Goal: Information Seeking & Learning: Learn about a topic

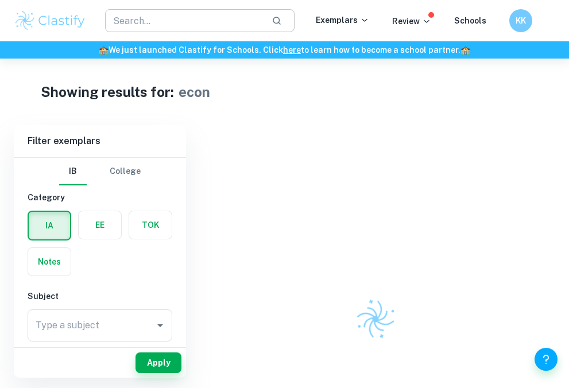
click at [188, 16] on input "text" at bounding box center [183, 20] width 157 height 23
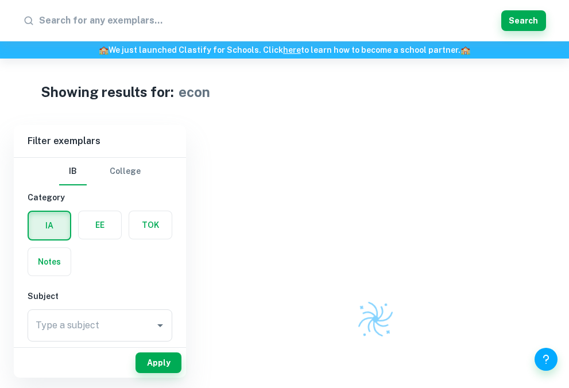
click at [169, 14] on input "text" at bounding box center [267, 20] width 457 height 18
type input "tok"
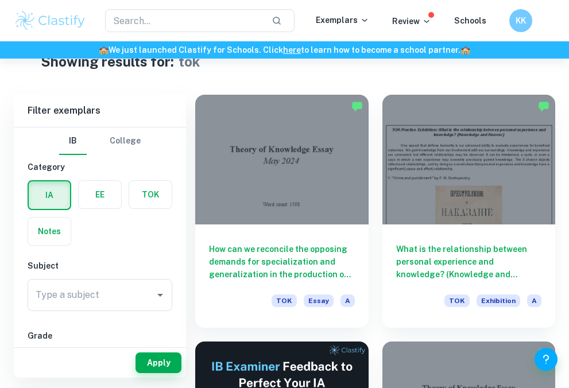
scroll to position [36, 0]
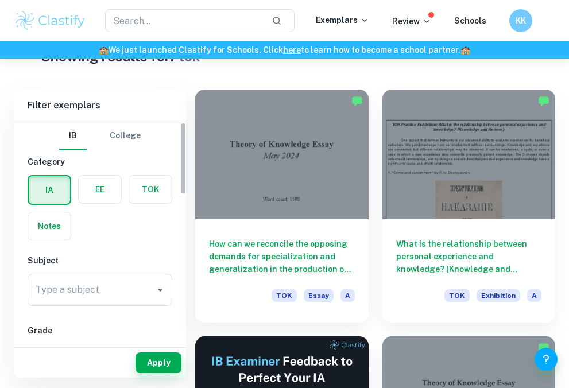
click at [168, 187] on label "button" at bounding box center [150, 190] width 42 height 28
click at [0, 0] on input "radio" at bounding box center [0, 0] width 0 height 0
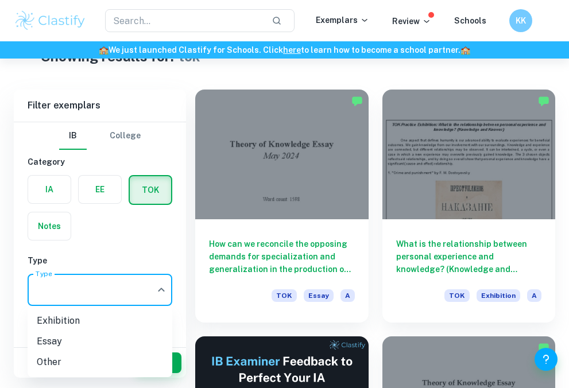
click at [116, 276] on body "We value your privacy We use cookies to enhance your browsing experience, serve…" at bounding box center [284, 217] width 569 height 388
click at [116, 312] on li "Exhibition" at bounding box center [100, 320] width 145 height 21
type input "Exhibition"
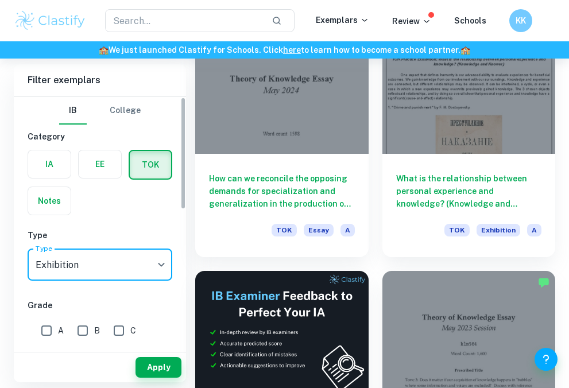
scroll to position [124, 0]
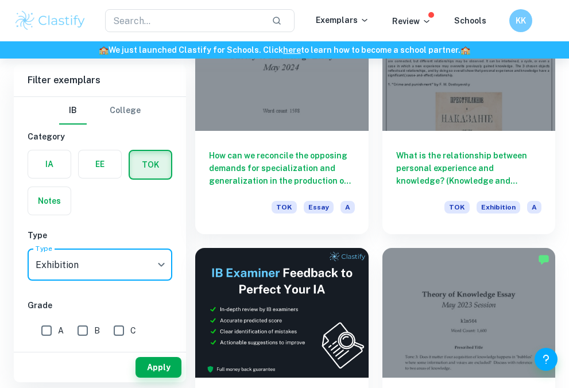
click at [52, 335] on input "A" at bounding box center [46, 330] width 23 height 23
checkbox input "true"
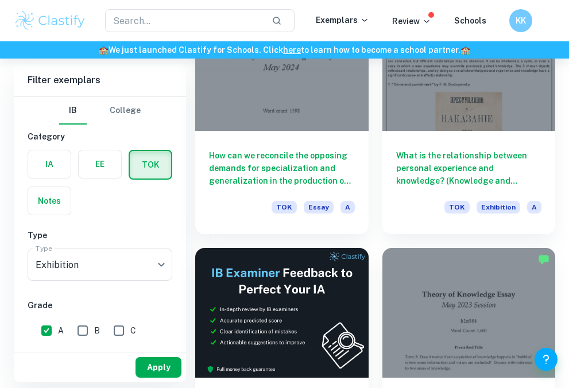
click at [135, 364] on button "Apply" at bounding box center [158, 367] width 46 height 21
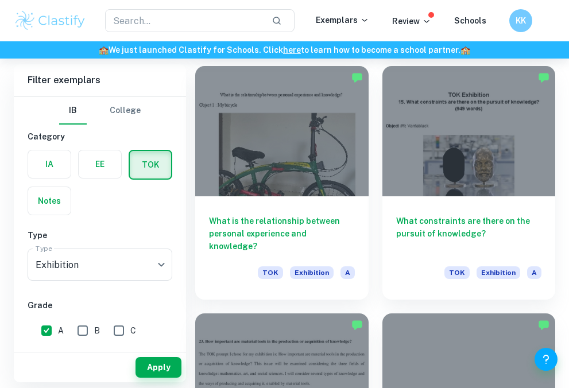
scroll to position [860, 0]
